Goal: Participate in discussion: Engage in conversation with other users on a specific topic

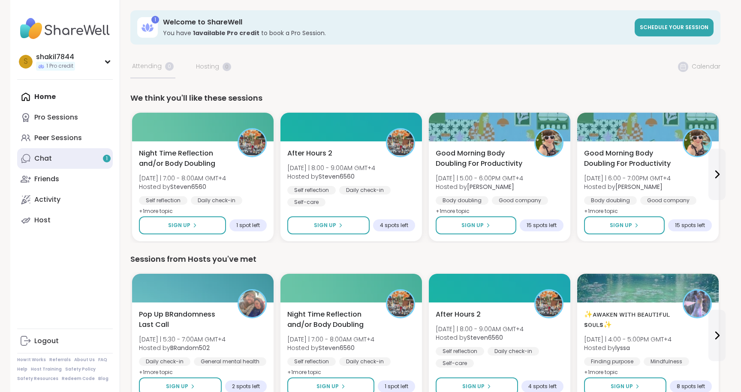
click at [75, 154] on link "Chat 1" at bounding box center [65, 158] width 96 height 21
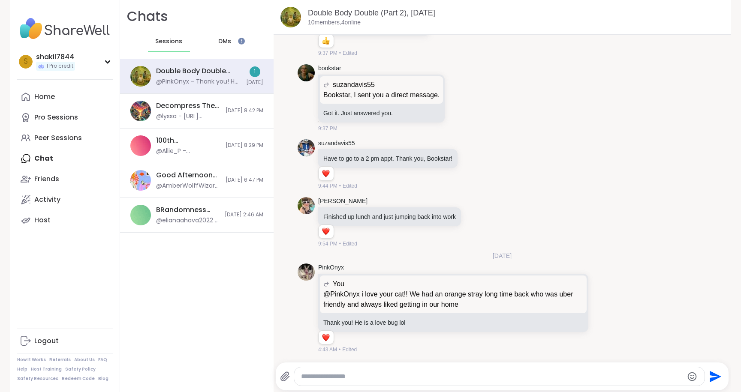
scroll to position [1885, 0]
click at [233, 46] on div "DMs" at bounding box center [225, 41] width 42 height 21
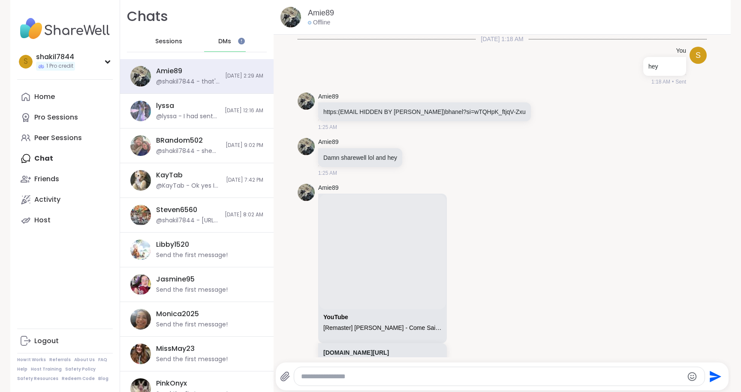
scroll to position [292, 0]
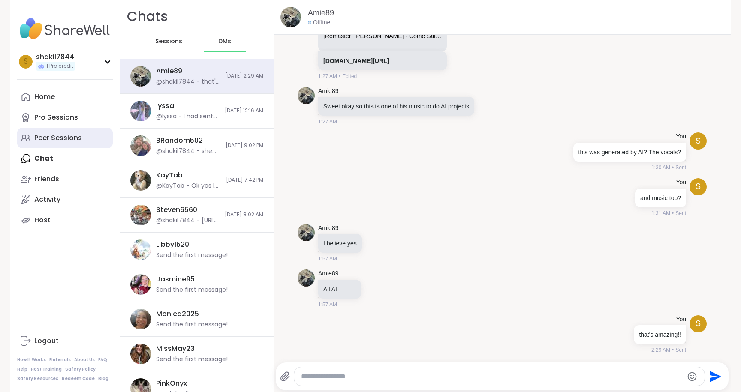
click at [54, 143] on link "Peer Sessions" at bounding box center [65, 138] width 96 height 21
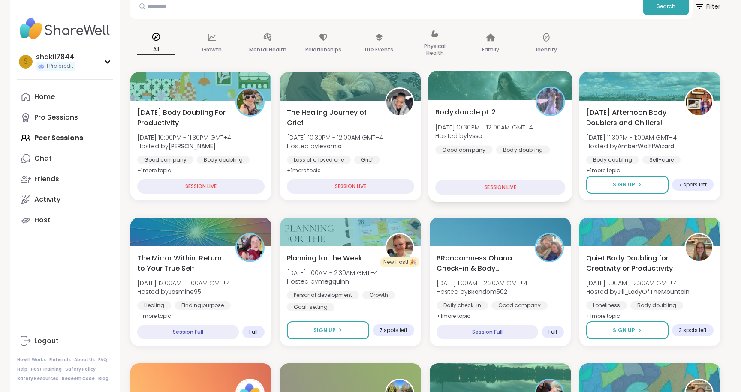
scroll to position [112, 0]
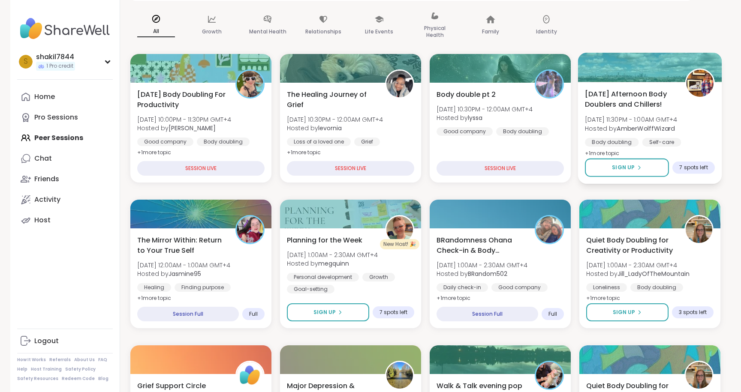
click at [616, 108] on span "[DATE] Afternoon Body Doublers and Chillers!" at bounding box center [630, 99] width 90 height 21
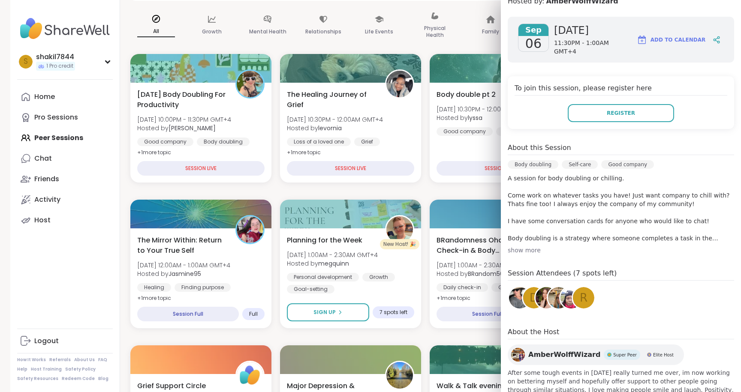
scroll to position [124, 0]
click at [509, 246] on div "show more" at bounding box center [621, 250] width 226 height 9
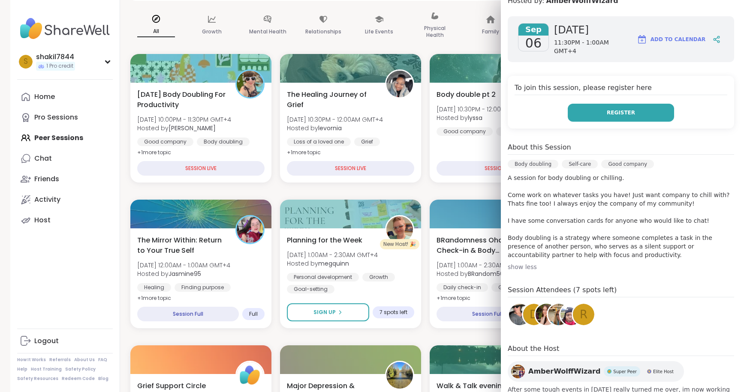
click at [606, 108] on button "Register" at bounding box center [621, 113] width 106 height 18
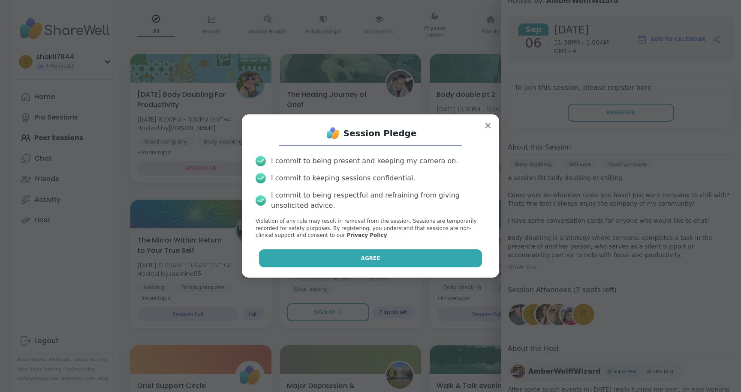
click at [354, 259] on button "Agree" at bounding box center [370, 258] width 223 height 18
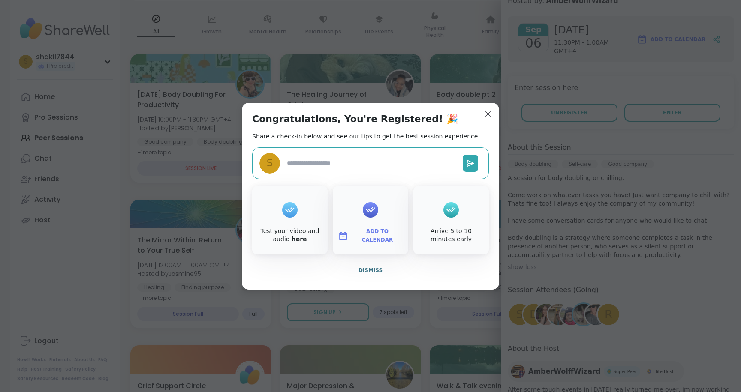
type textarea "*"
click at [374, 272] on span "Dismiss" at bounding box center [370, 270] width 24 height 6
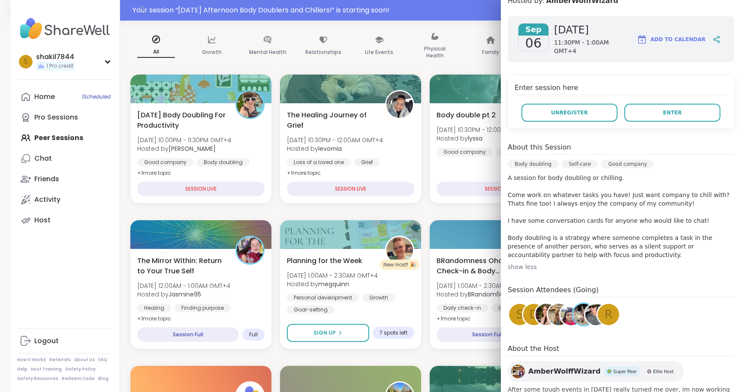
scroll to position [132, 0]
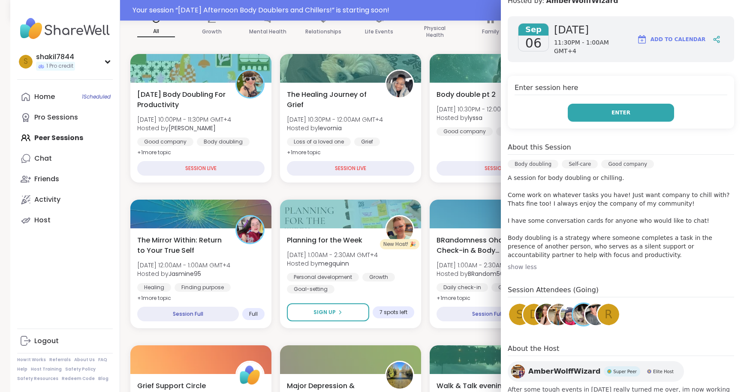
click at [627, 109] on span "Enter" at bounding box center [620, 113] width 19 height 8
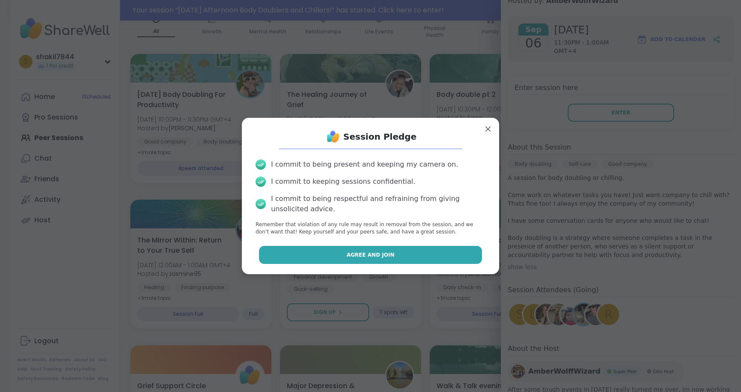
click at [376, 252] on span "Agree and Join" at bounding box center [370, 255] width 48 height 8
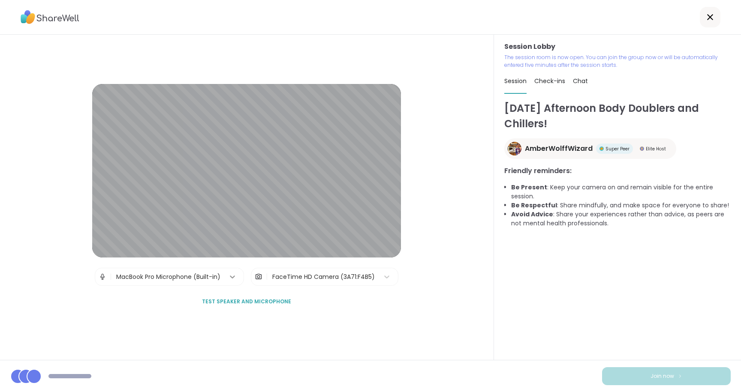
click at [232, 278] on icon at bounding box center [232, 277] width 9 height 9
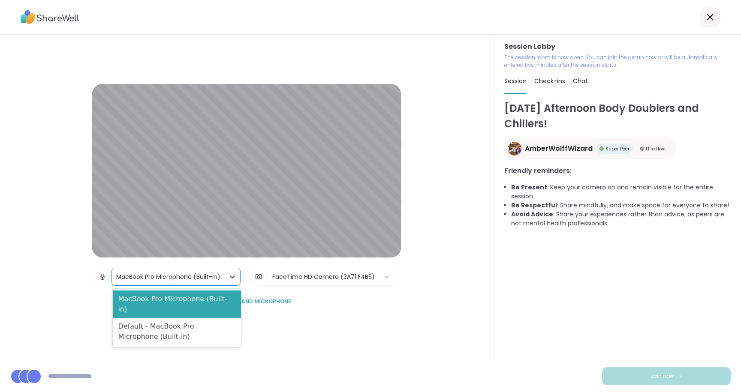
click at [673, 321] on div "[DATE] Afternoon Body Doublers and Chillers! AmberWolffWizard Super Peer Elite …" at bounding box center [617, 230] width 226 height 259
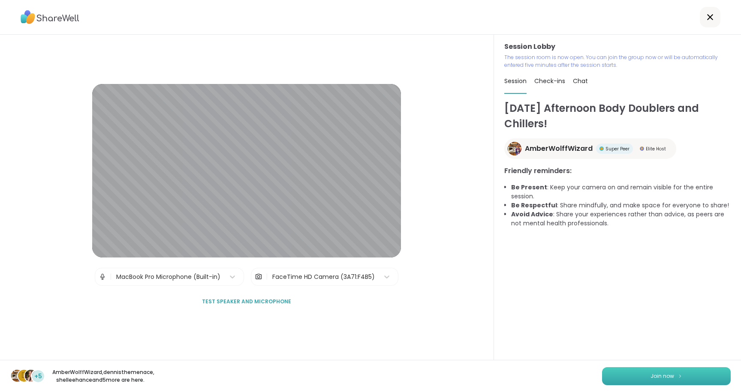
click at [672, 376] on span "Join now" at bounding box center [662, 377] width 24 height 8
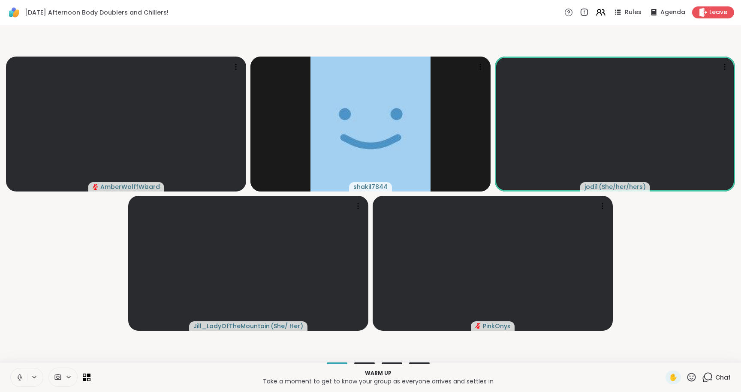
click at [712, 377] on icon at bounding box center [707, 377] width 11 height 11
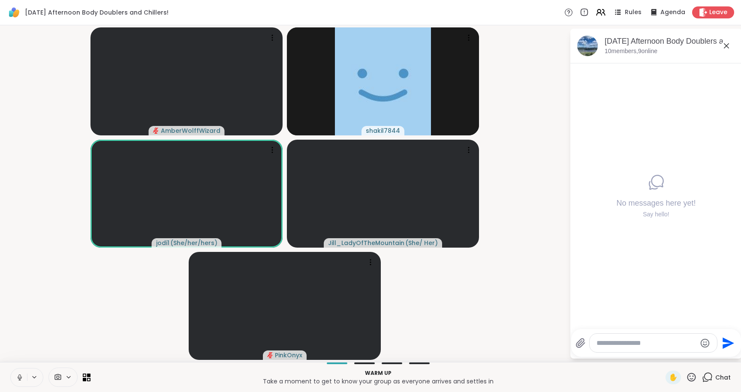
click at [650, 344] on textarea "Type your message" at bounding box center [646, 343] width 100 height 9
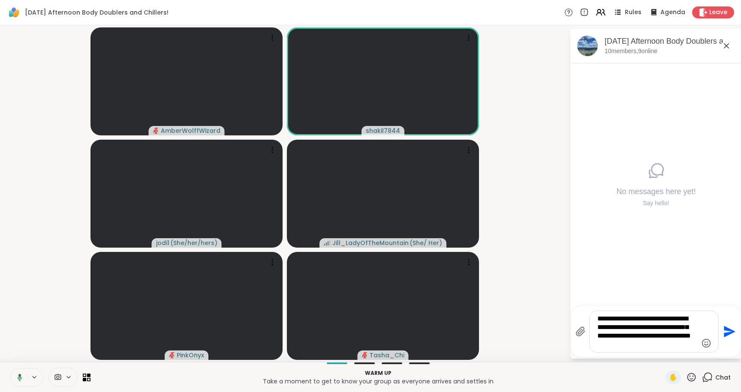
click at [21, 379] on icon at bounding box center [19, 378] width 8 height 8
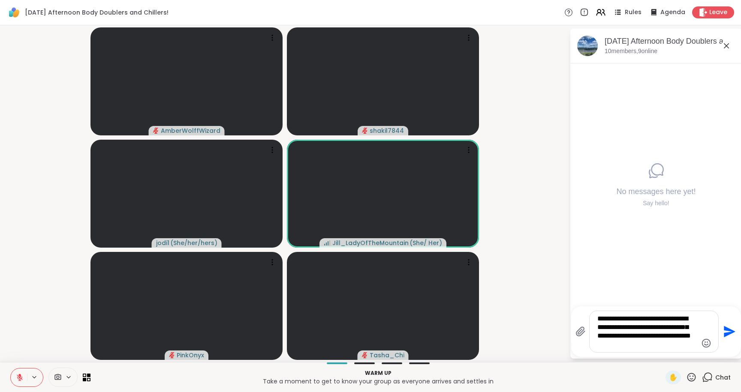
click at [689, 343] on textarea "**********" at bounding box center [647, 332] width 100 height 34
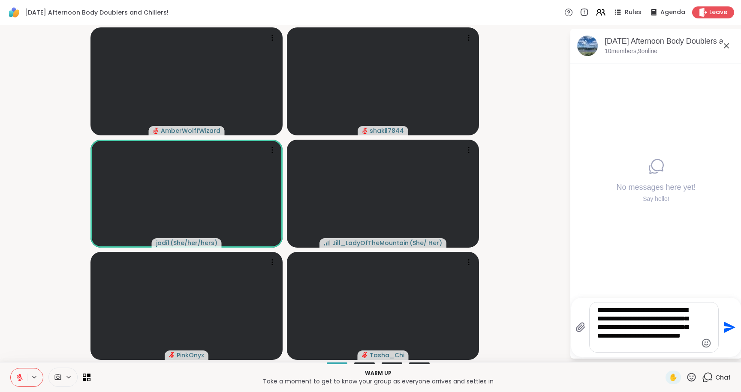
type textarea "**********"
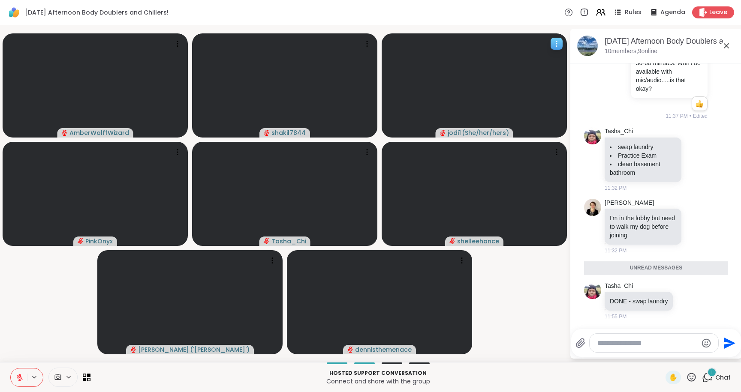
scroll to position [37, 0]
